Goal: Go to known website: Access a specific website the user already knows

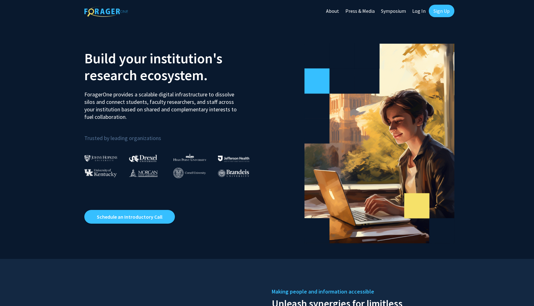
click at [421, 14] on link "Log In" at bounding box center [419, 11] width 20 height 22
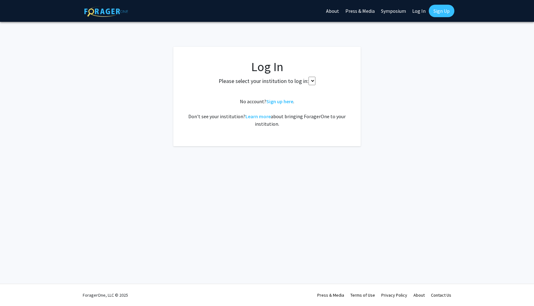
select select
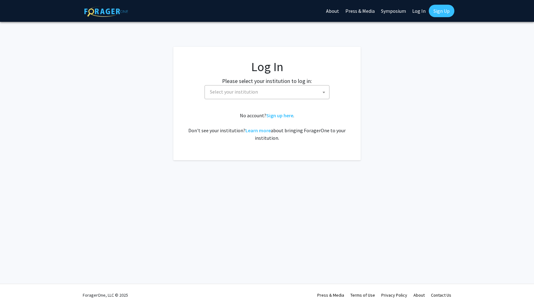
click at [246, 94] on span "Select your institution" at bounding box center [234, 92] width 48 height 6
click at [226, 105] on input "cornell" at bounding box center [267, 105] width 122 height 11
drag, startPoint x: 226, startPoint y: 105, endPoint x: 203, endPoint y: 104, distance: 23.1
click at [203, 105] on body "Skip navigation About Press & Media Symposium Log In Sign Up Complete your prof…" at bounding box center [267, 153] width 534 height 306
type input "w"
